Goal: Browse casually: Explore the website without a specific task or goal

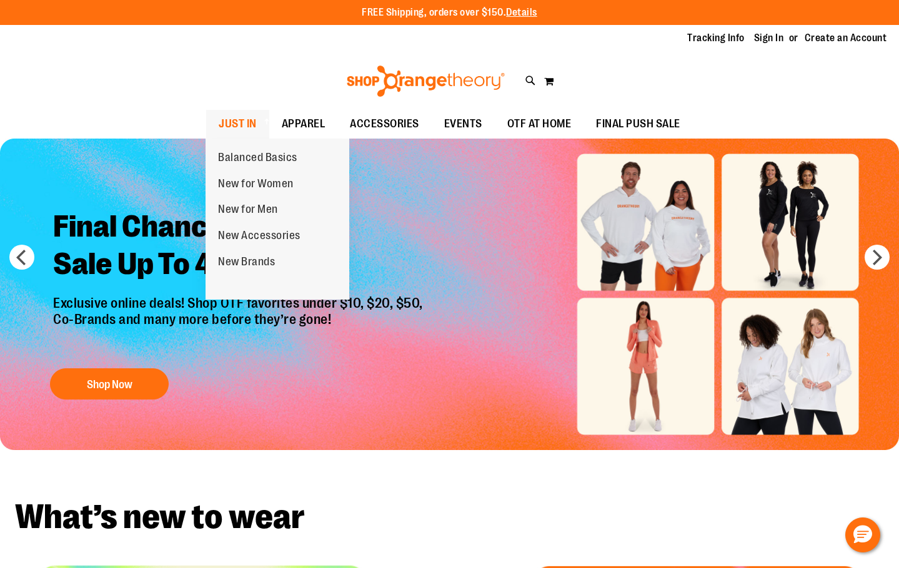
click at [266, 118] on span at bounding box center [265, 121] width 12 height 7
click at [237, 131] on span "JUST IN" at bounding box center [238, 124] width 38 height 28
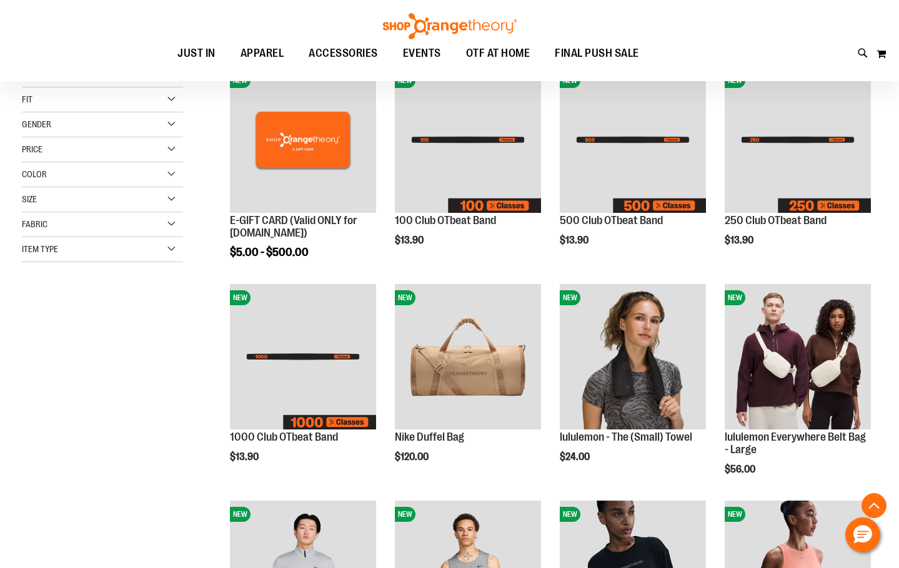
scroll to position [500, 0]
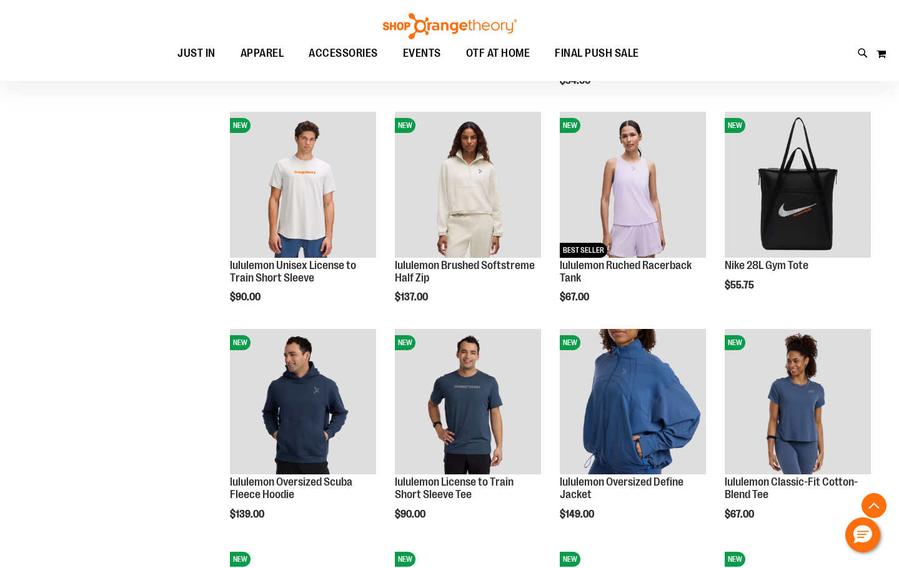
scroll to position [875, 0]
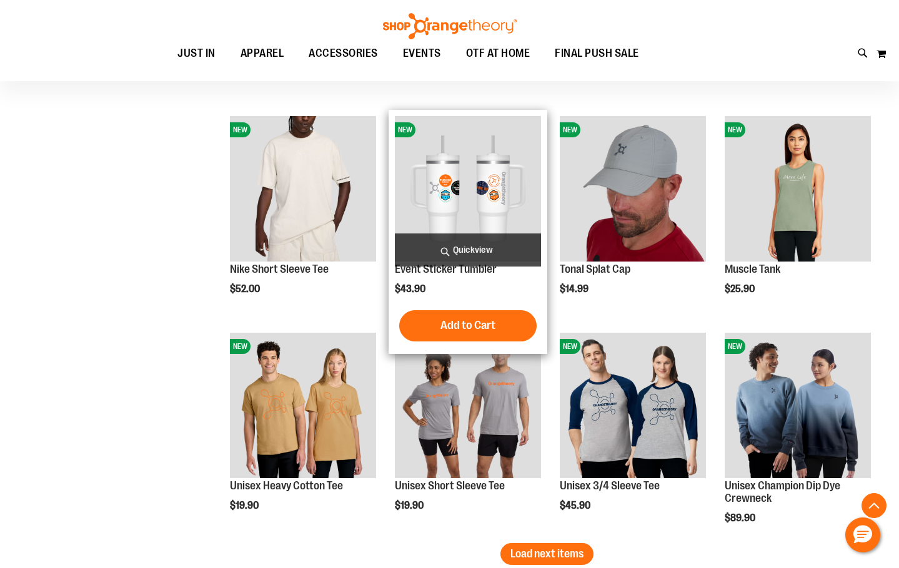
scroll to position [1749, 0]
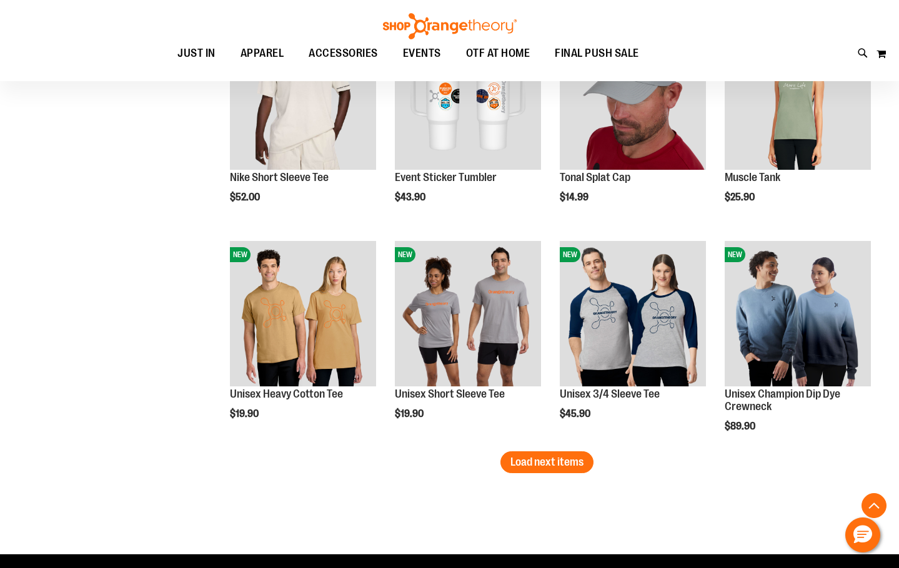
click at [531, 470] on button "Load next items" at bounding box center [546, 463] width 93 height 22
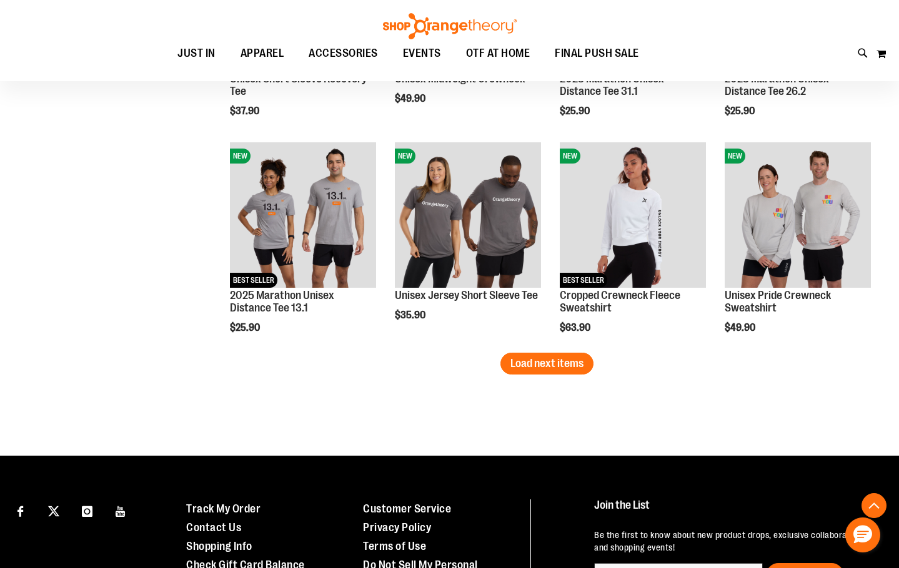
scroll to position [2498, 0]
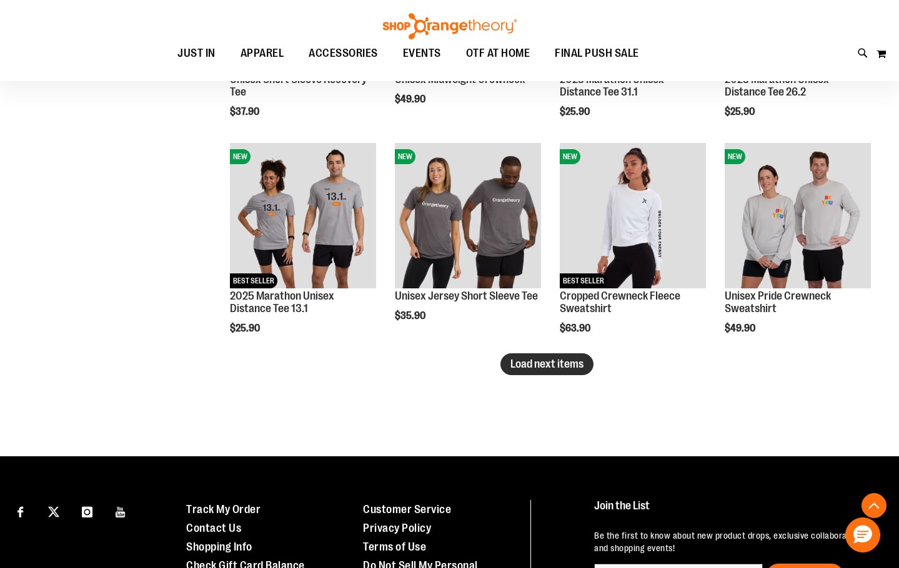
click at [551, 372] on button "Load next items" at bounding box center [546, 365] width 93 height 22
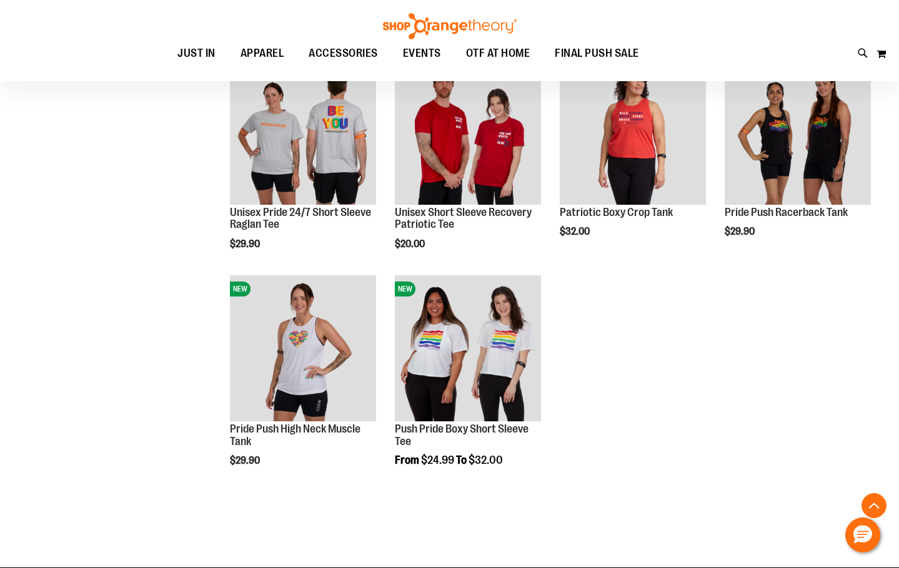
scroll to position [2810, 0]
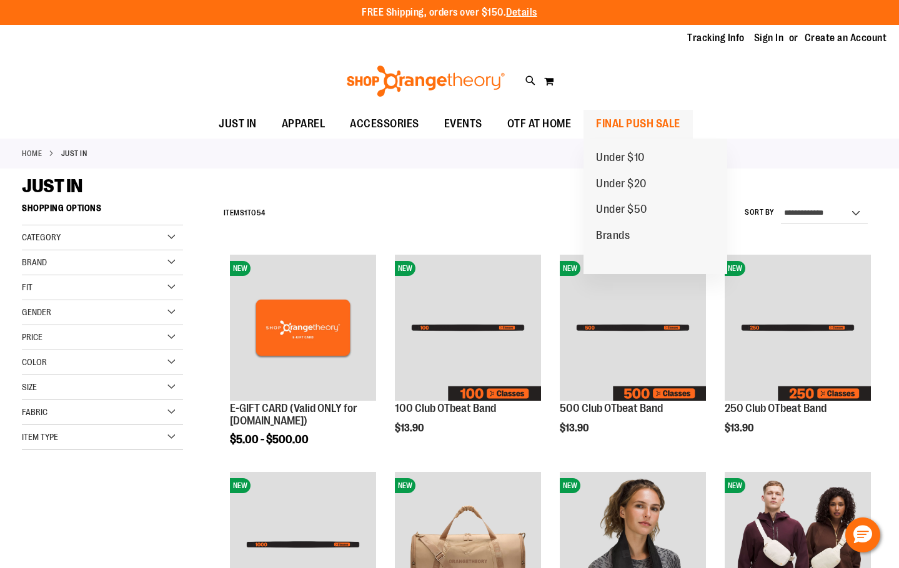
click at [661, 128] on span "FINAL PUSH SALE" at bounding box center [638, 124] width 84 height 28
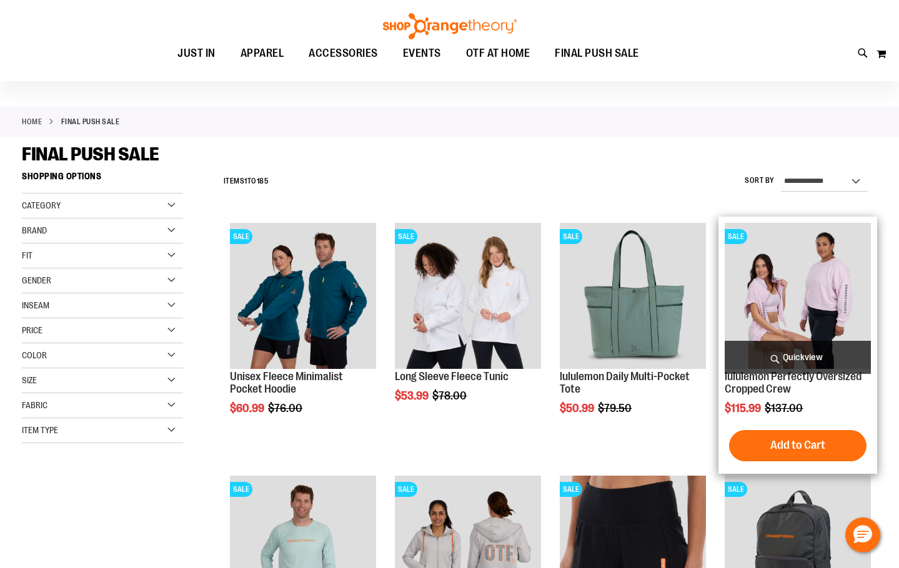
scroll to position [62, 0]
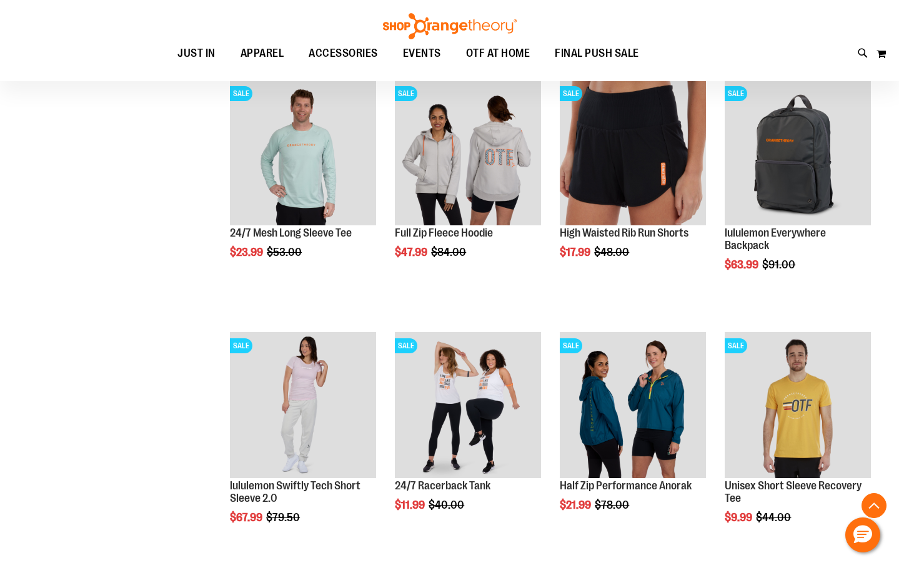
scroll to position [437, 0]
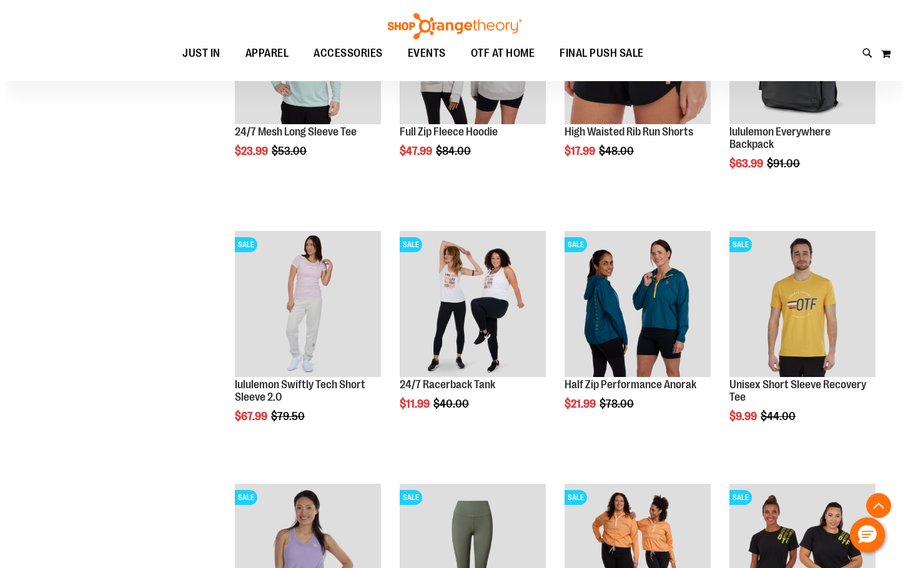
scroll to position [562, 0]
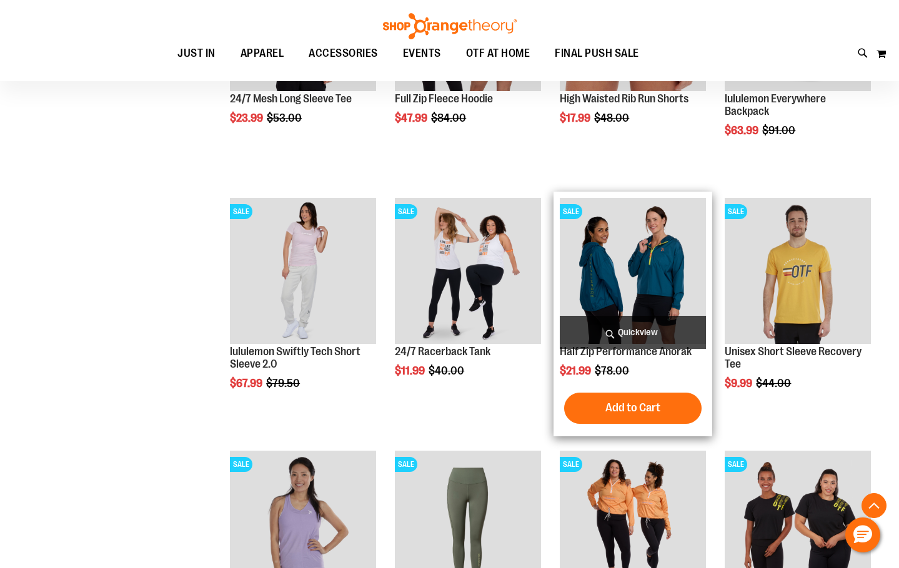
click at [628, 327] on span "Quickview" at bounding box center [633, 332] width 146 height 33
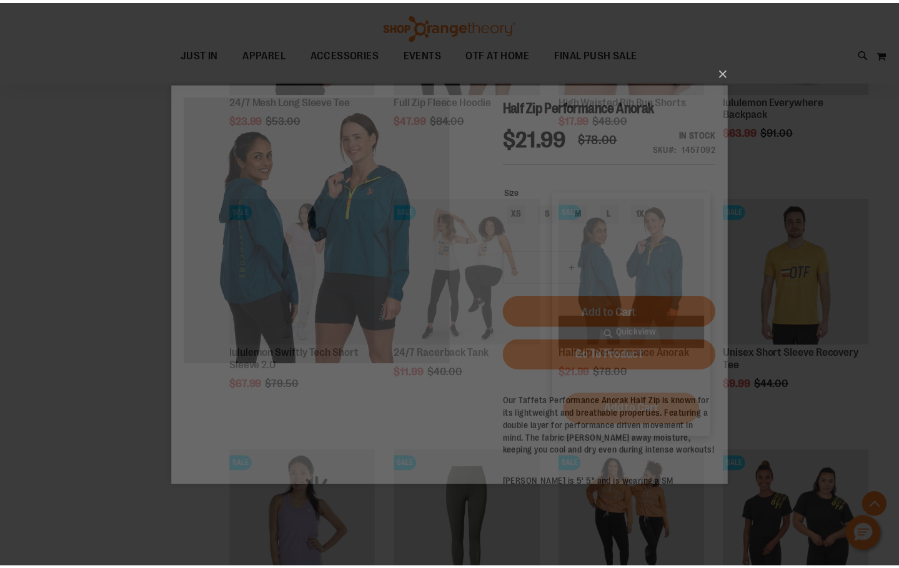
scroll to position [0, 0]
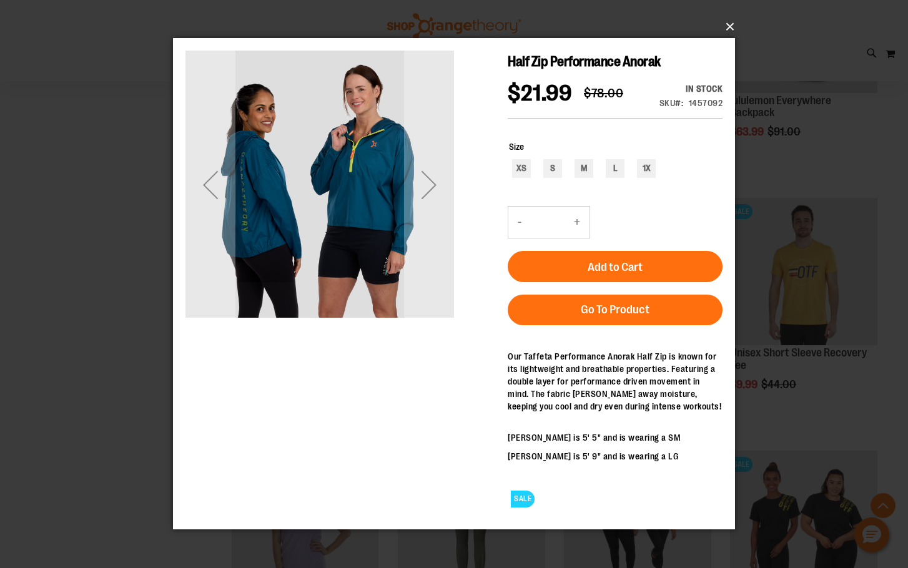
click at [724, 26] on button "×" at bounding box center [458, 26] width 562 height 27
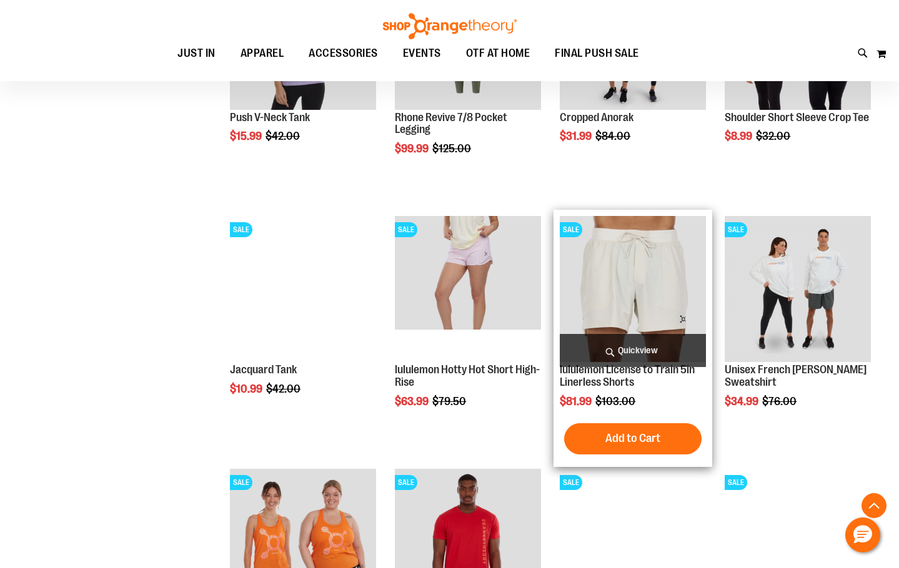
scroll to position [1061, 0]
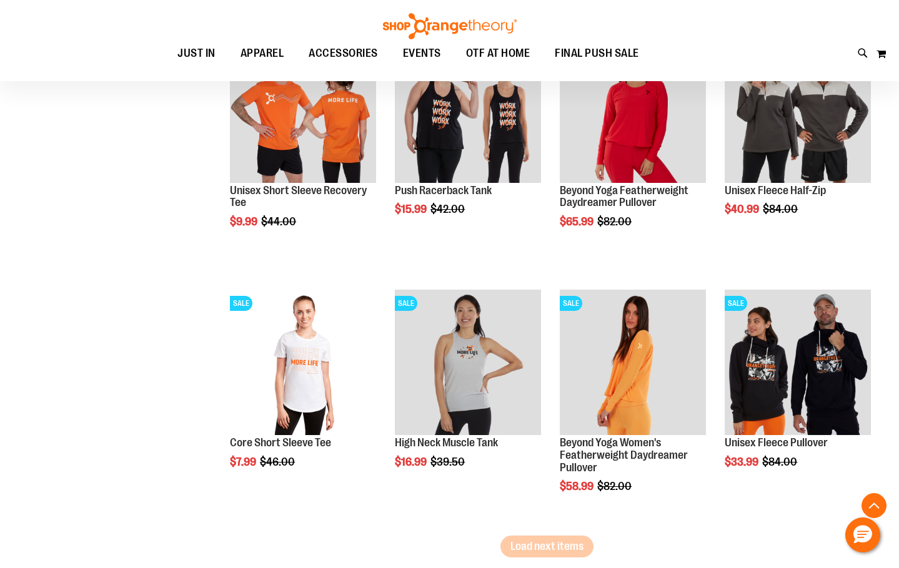
scroll to position [1998, 0]
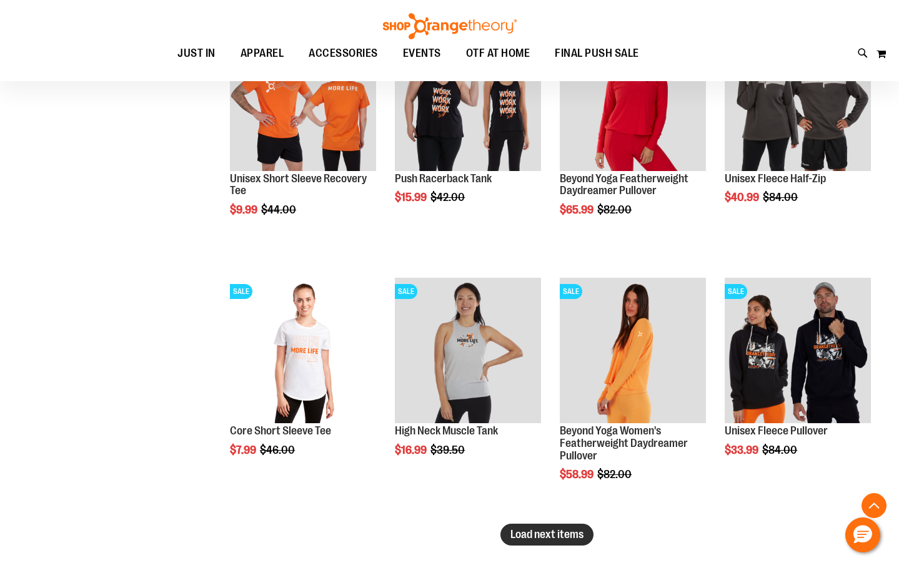
click at [538, 531] on span "Load next items" at bounding box center [546, 534] width 73 height 12
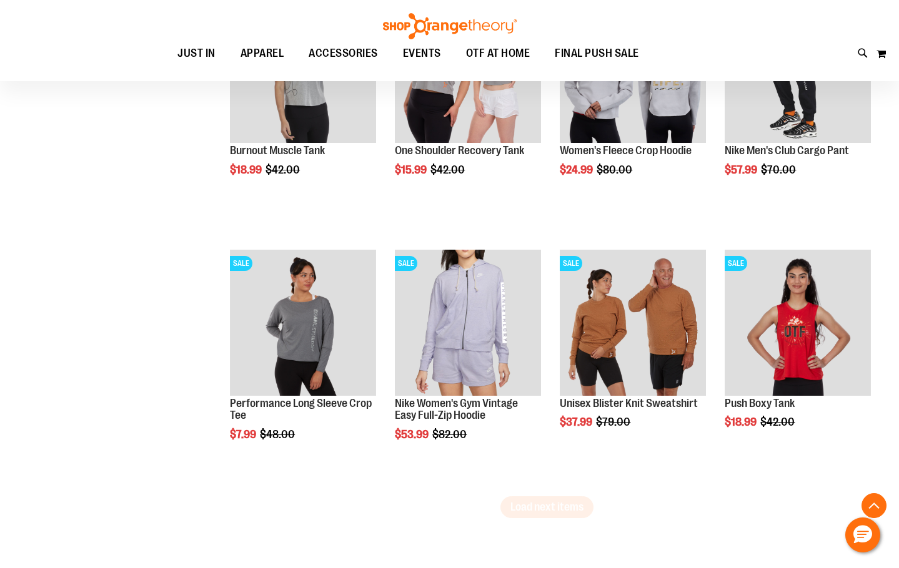
scroll to position [2873, 0]
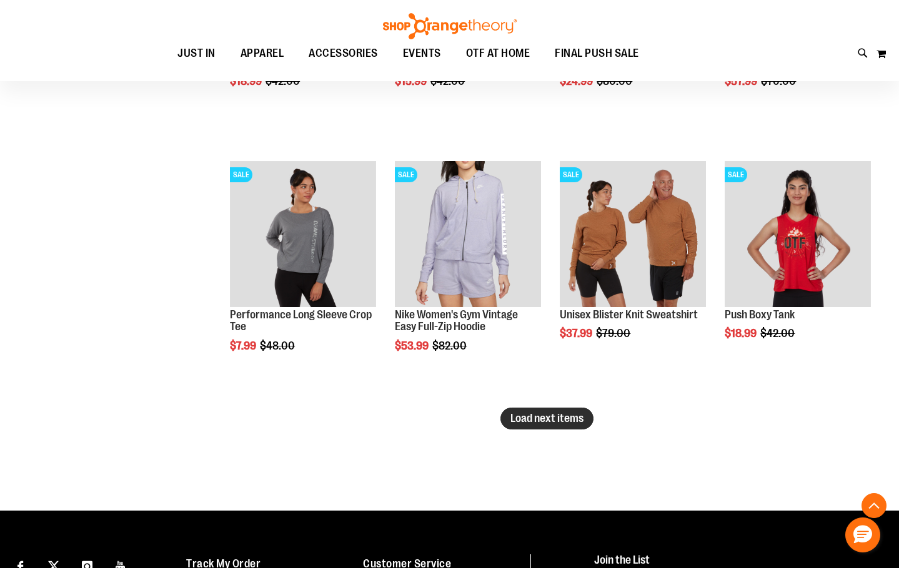
click at [568, 420] on span "Load next items" at bounding box center [546, 418] width 73 height 12
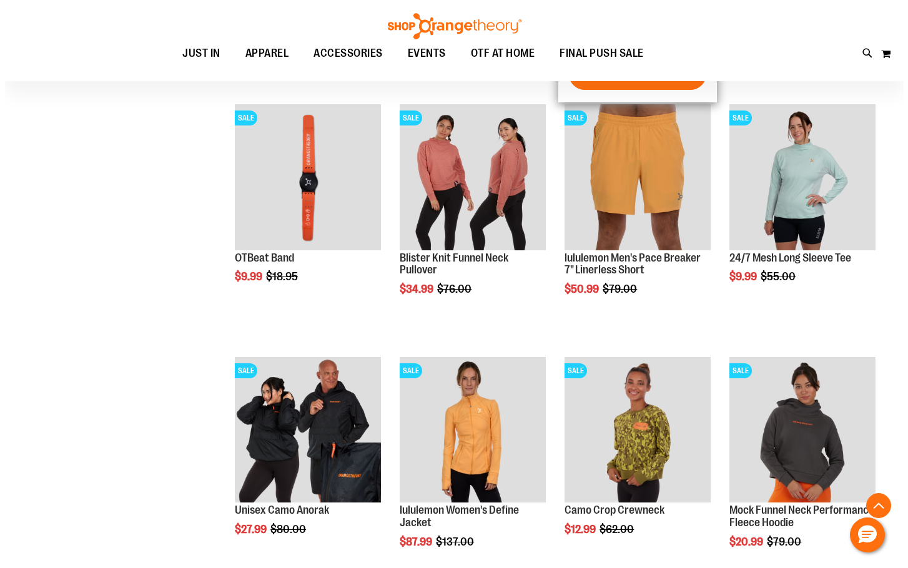
scroll to position [3498, 0]
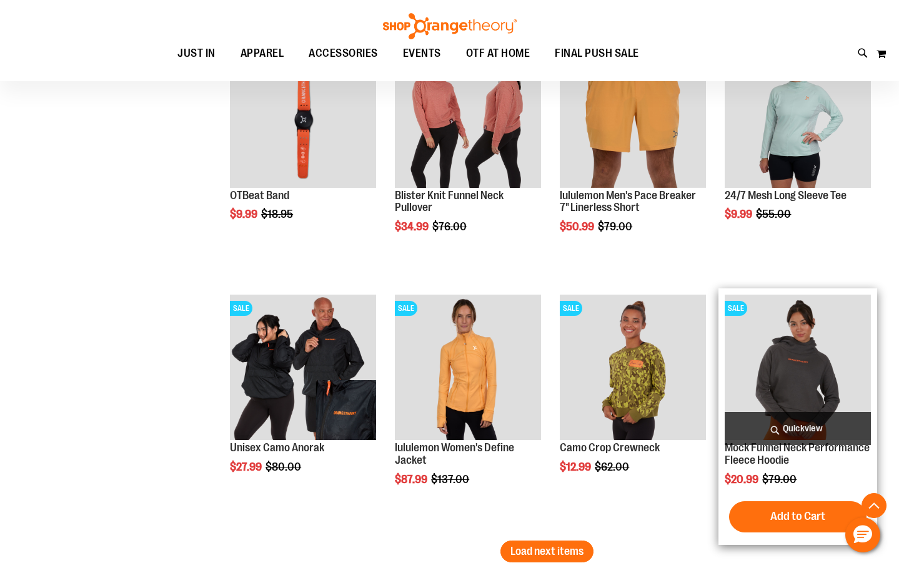
click at [780, 416] on span "Quickview" at bounding box center [798, 428] width 146 height 33
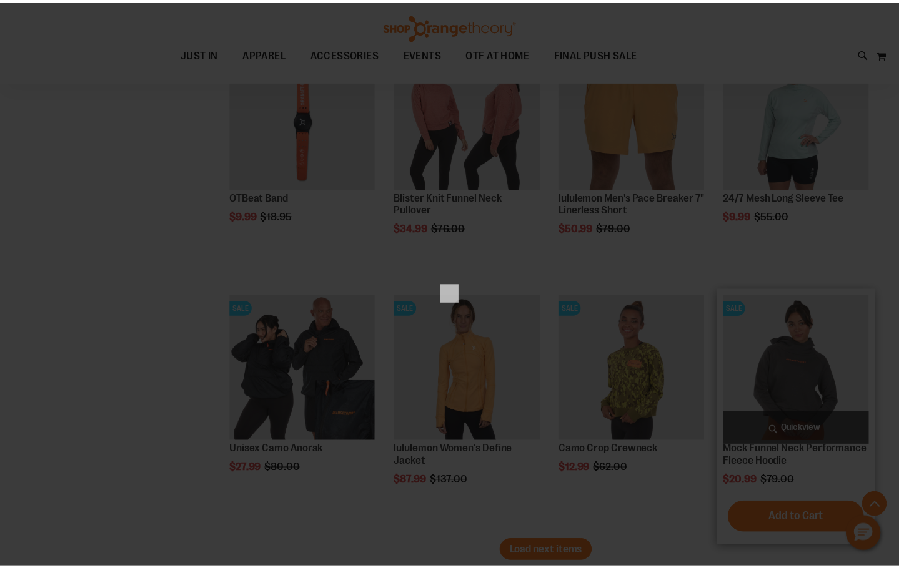
scroll to position [0, 0]
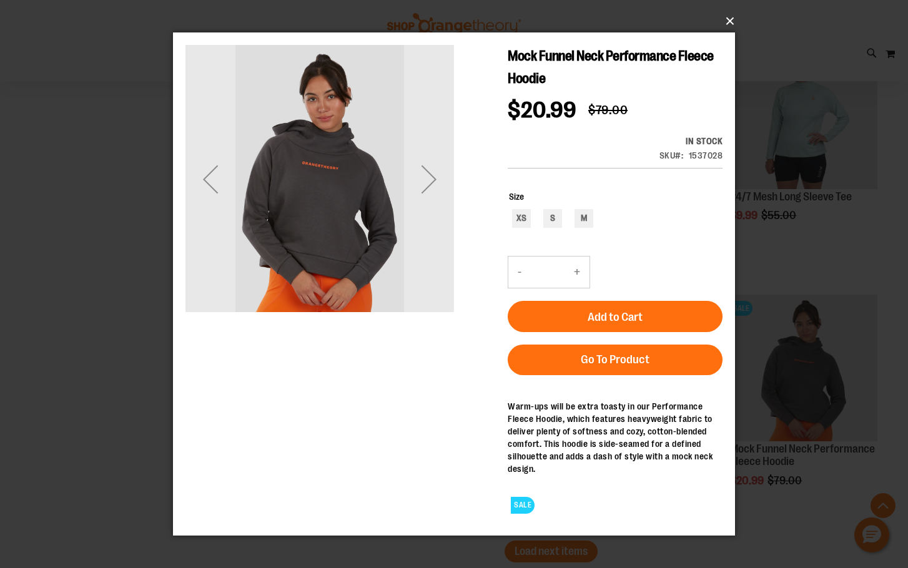
click at [730, 18] on button "×" at bounding box center [458, 20] width 562 height 27
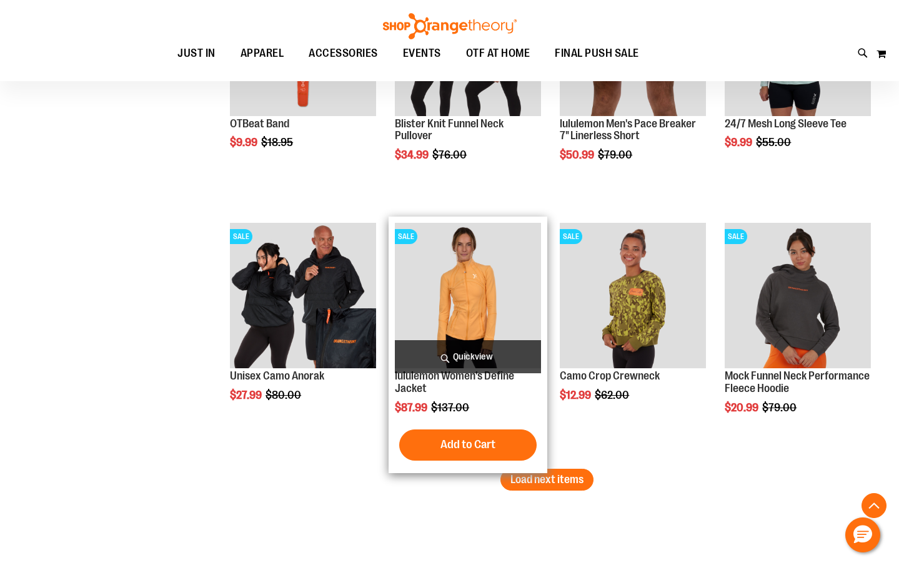
scroll to position [3685, 0]
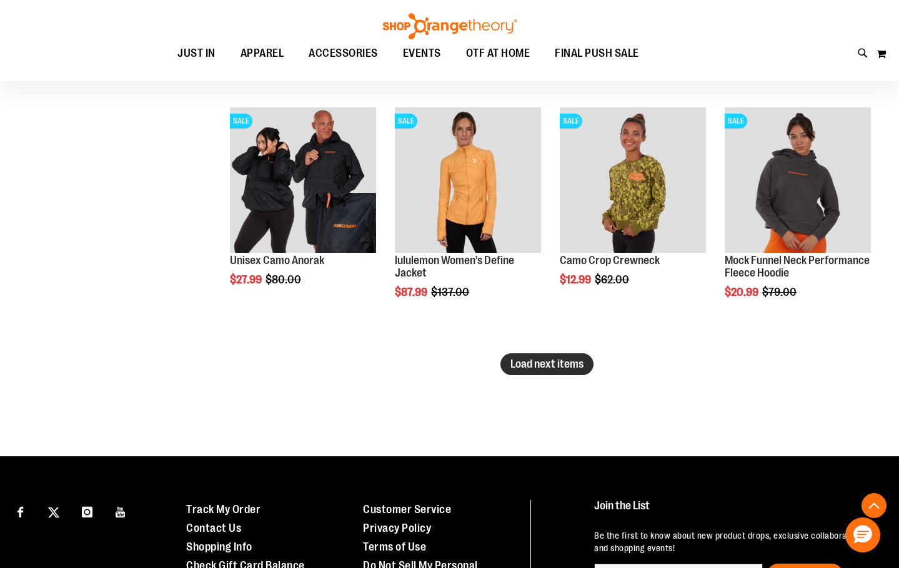
click at [551, 362] on span "Load next items" at bounding box center [546, 364] width 73 height 12
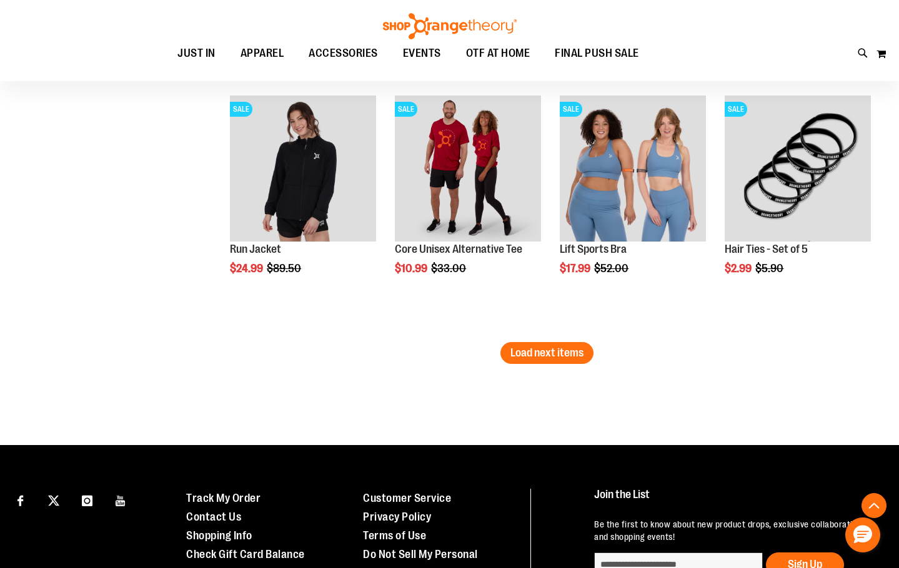
scroll to position [4435, 0]
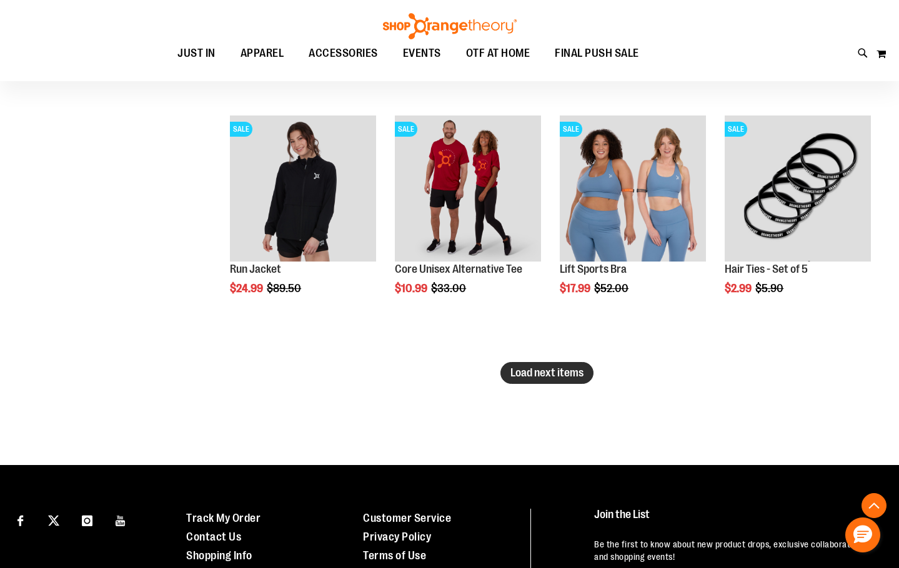
click at [563, 371] on span "Load next items" at bounding box center [546, 373] width 73 height 12
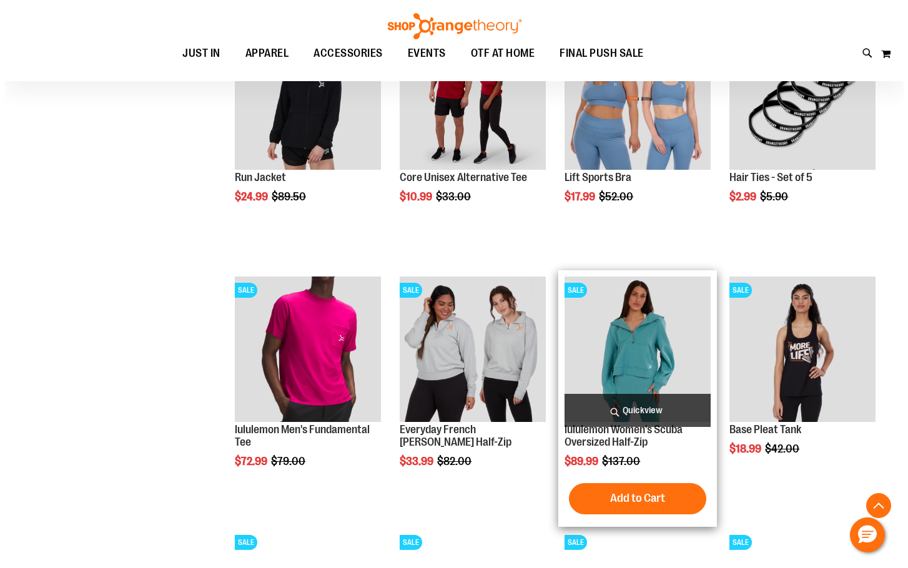
scroll to position [4560, 0]
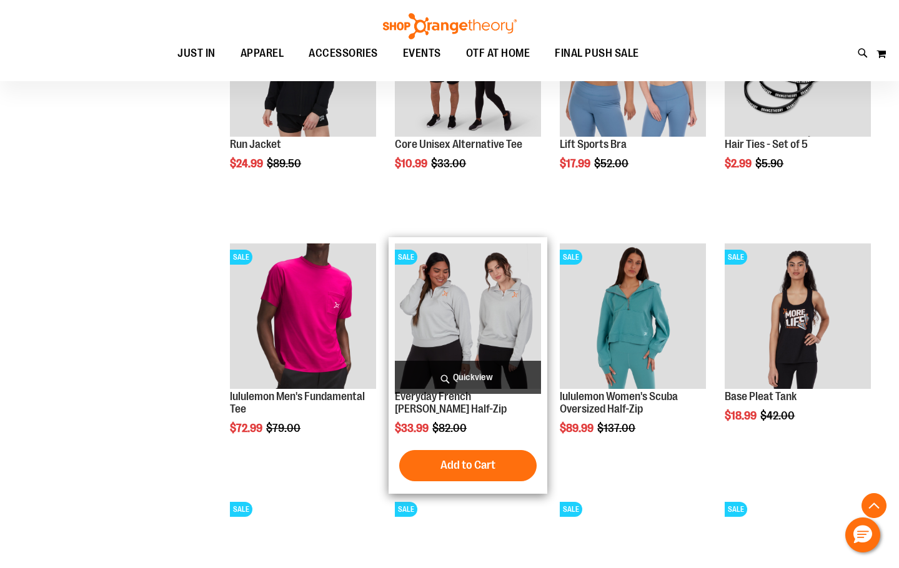
click at [513, 371] on span "Quickview" at bounding box center [468, 377] width 146 height 33
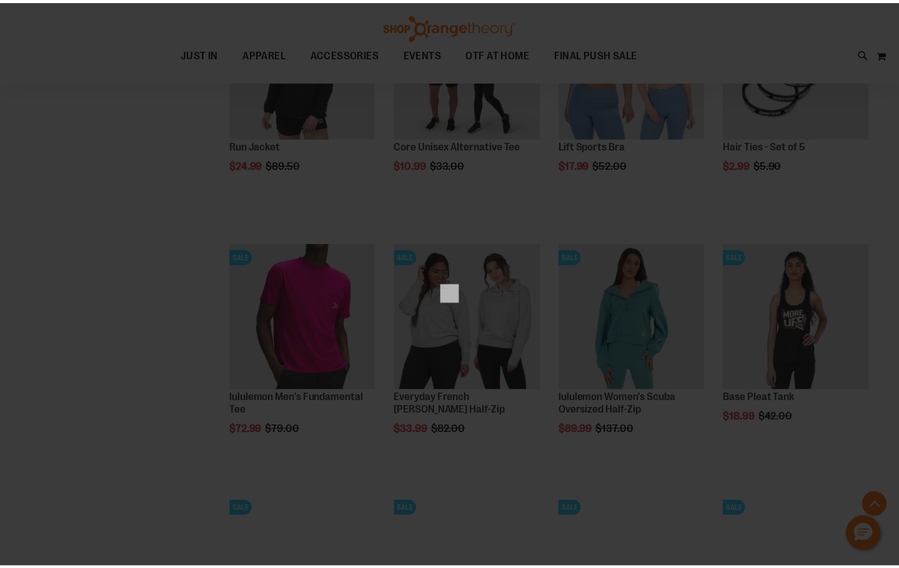
scroll to position [0, 0]
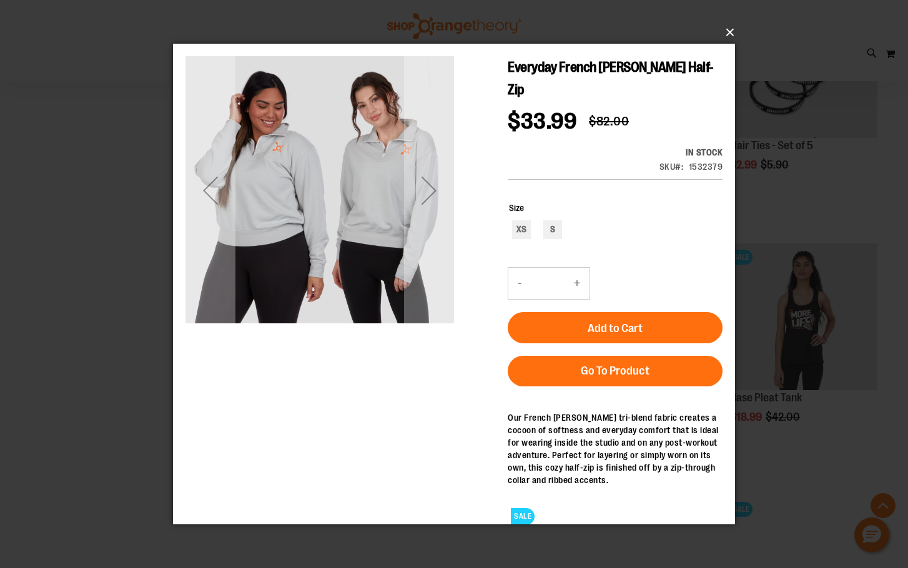
click at [725, 32] on button "×" at bounding box center [458, 32] width 562 height 27
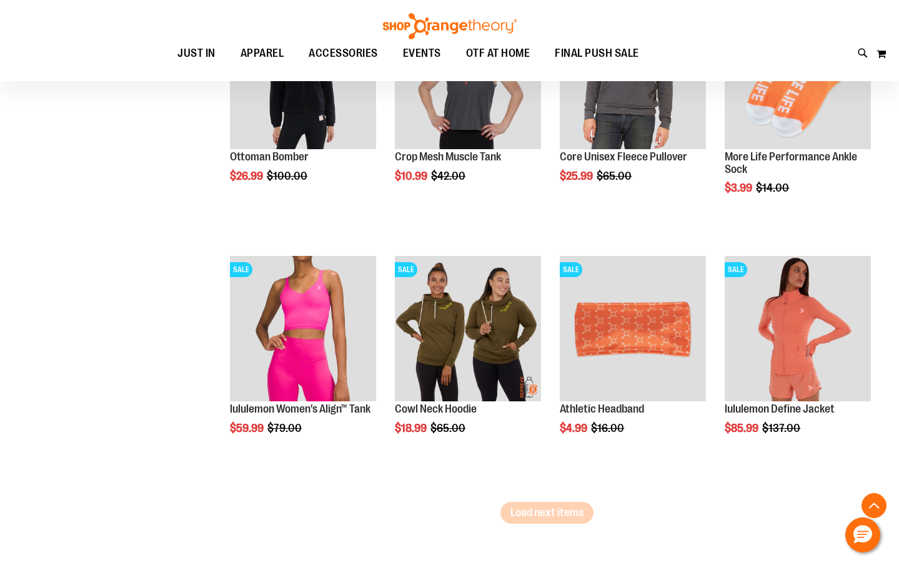
scroll to position [5059, 0]
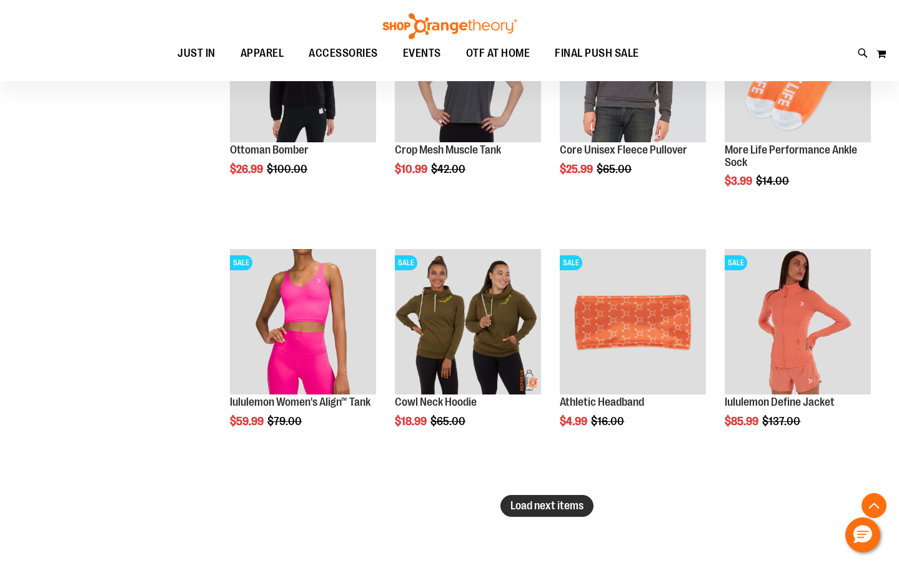
click at [549, 505] on span "Load next items" at bounding box center [546, 506] width 73 height 12
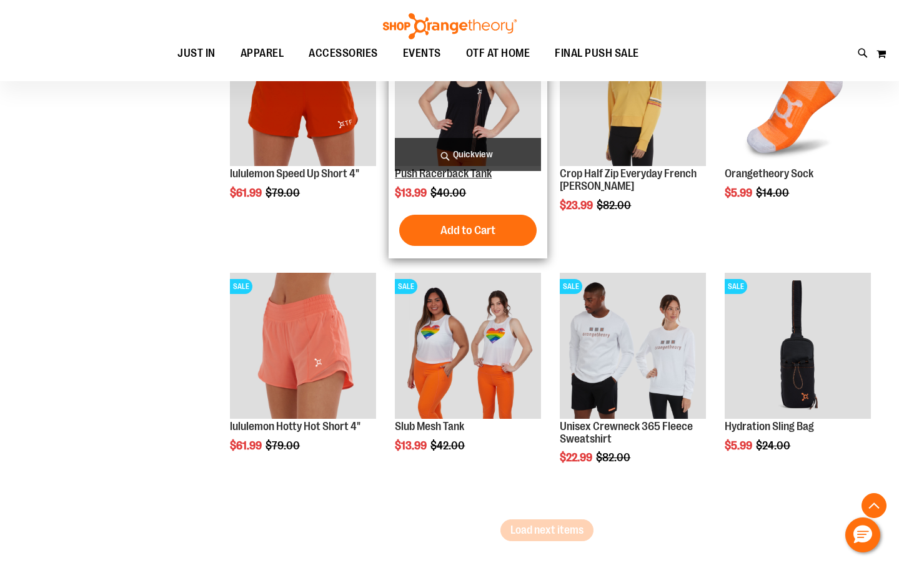
scroll to position [5809, 0]
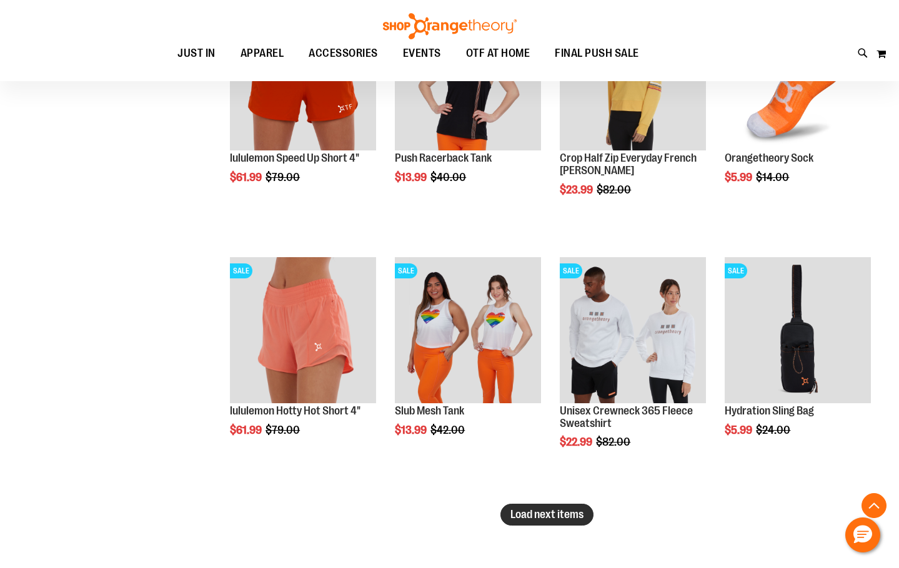
click at [535, 511] on span "Load next items" at bounding box center [546, 514] width 73 height 12
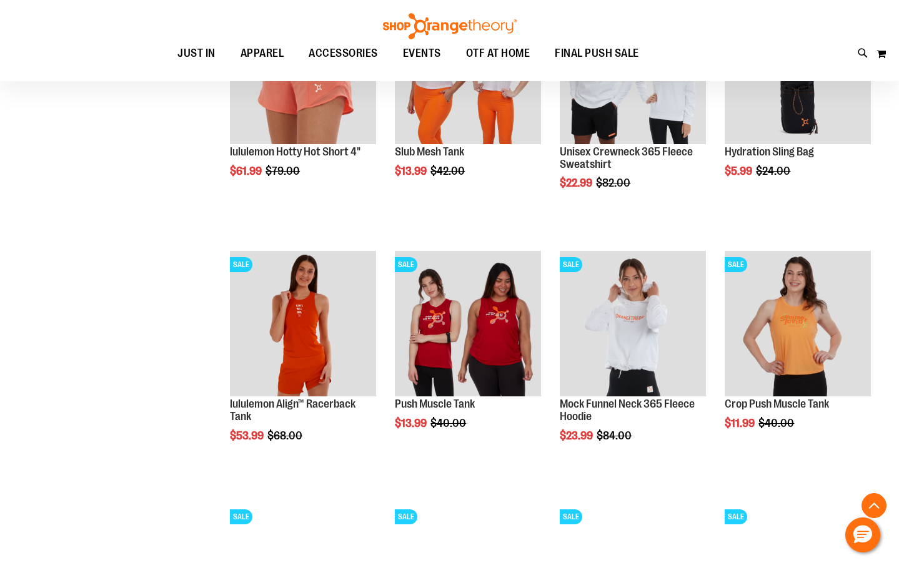
scroll to position [6434, 0]
